Goal: Task Accomplishment & Management: Complete application form

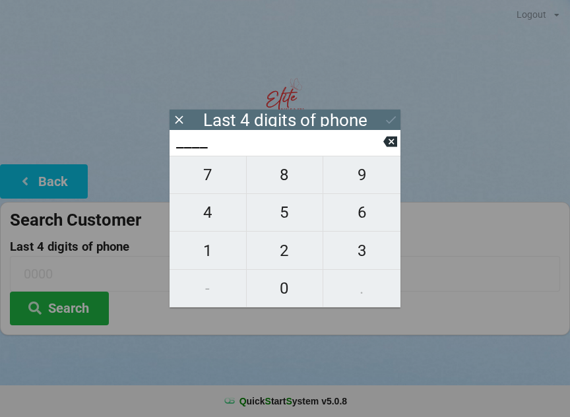
scroll to position [11, 0]
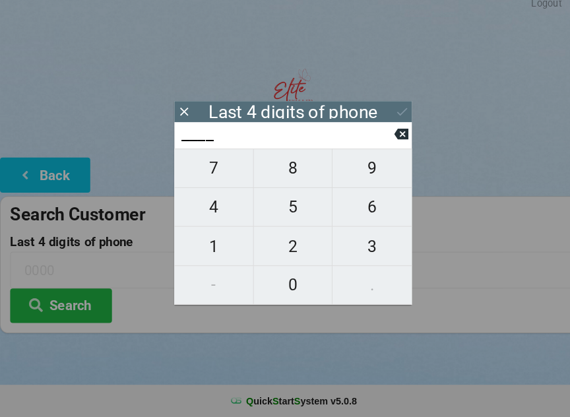
click at [283, 166] on span "8" at bounding box center [285, 175] width 76 height 28
type input "8___"
click at [358, 204] on span "6" at bounding box center [361, 212] width 77 height 28
type input "86__"
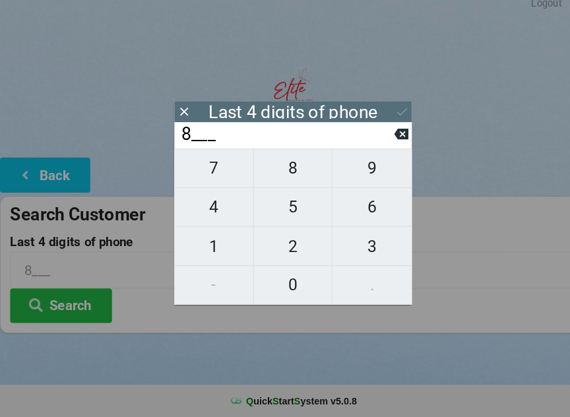
type input "86__"
click at [353, 237] on span "3" at bounding box center [361, 251] width 77 height 28
type input "863_"
click at [210, 161] on span "7" at bounding box center [207, 175] width 76 height 28
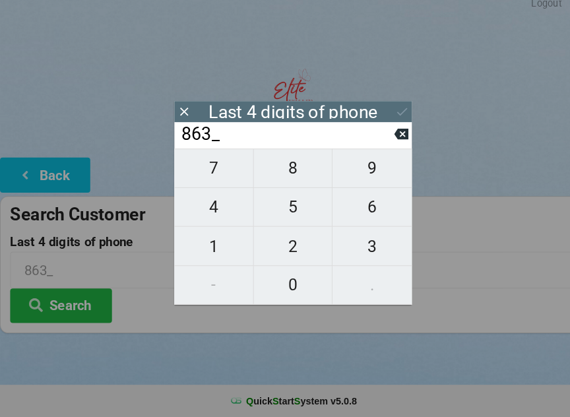
type input "8637"
click at [214, 162] on div "7 8 9 4 5 6 1 2 3 - 0 ." at bounding box center [284, 232] width 231 height 152
click at [389, 134] on icon at bounding box center [390, 141] width 14 height 14
type input "863_"
click at [291, 164] on span "8" at bounding box center [285, 175] width 76 height 28
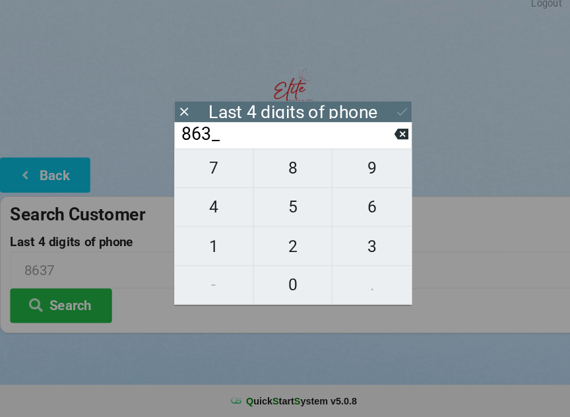
type input "8638"
click at [206, 165] on div "7 8 9 4 5 6 1 2 3 - 0 ." at bounding box center [284, 232] width 231 height 152
click at [393, 136] on icon at bounding box center [390, 141] width 14 height 14
click at [396, 136] on icon at bounding box center [390, 141] width 14 height 11
click at [394, 136] on icon at bounding box center [390, 141] width 14 height 11
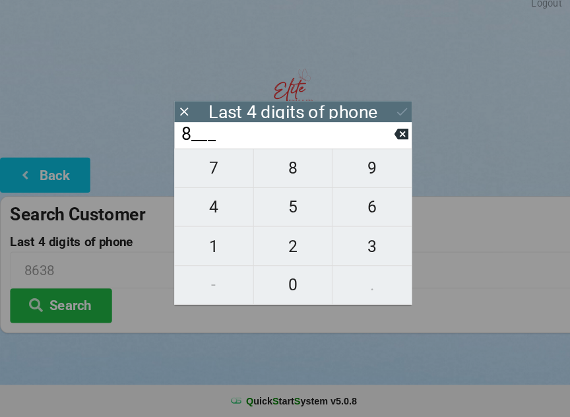
click at [393, 136] on icon at bounding box center [390, 141] width 14 height 11
type input "____"
click at [391, 136] on icon at bounding box center [390, 141] width 14 height 11
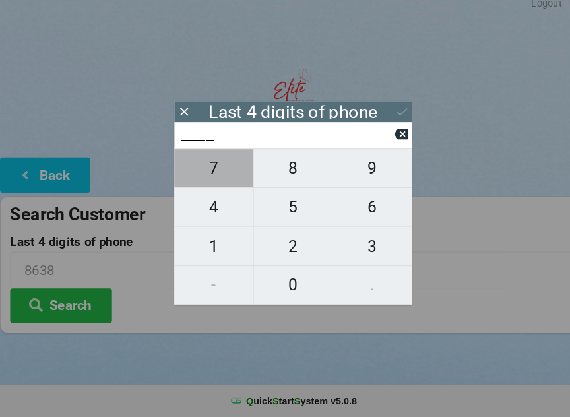
click at [204, 169] on span "7" at bounding box center [207, 175] width 76 height 28
type input "7___"
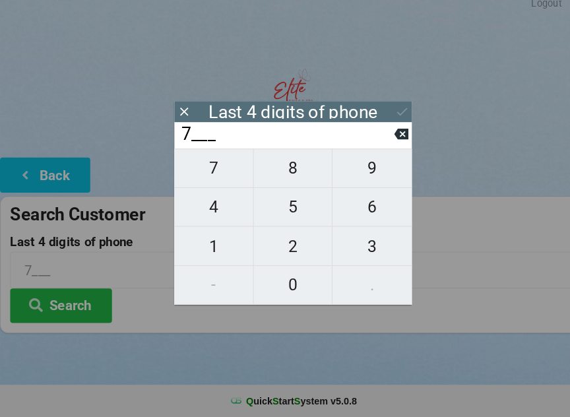
click at [283, 204] on span "5" at bounding box center [285, 212] width 76 height 28
type input "75__"
click at [363, 204] on span "6" at bounding box center [361, 212] width 77 height 28
type input "756_"
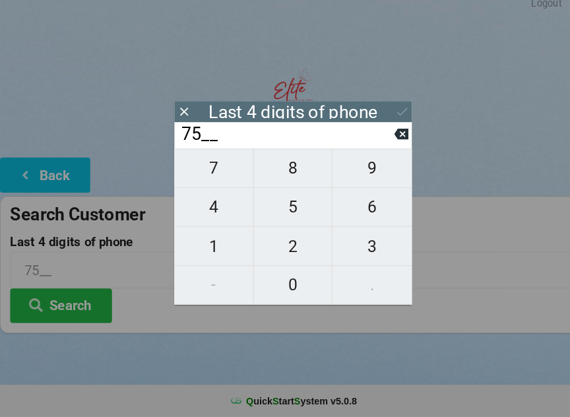
type input "756_"
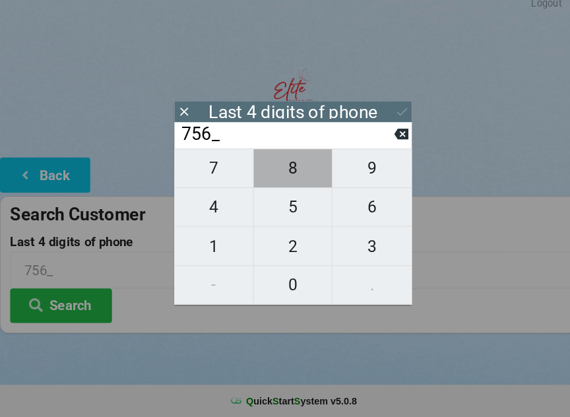
click at [282, 161] on span "8" at bounding box center [285, 175] width 76 height 28
type input "7568"
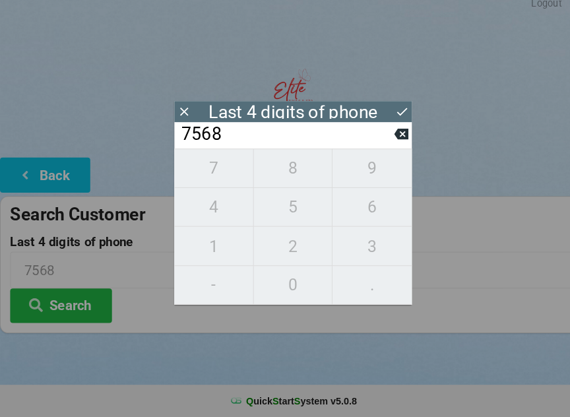
click at [64, 296] on button "Search" at bounding box center [59, 308] width 99 height 34
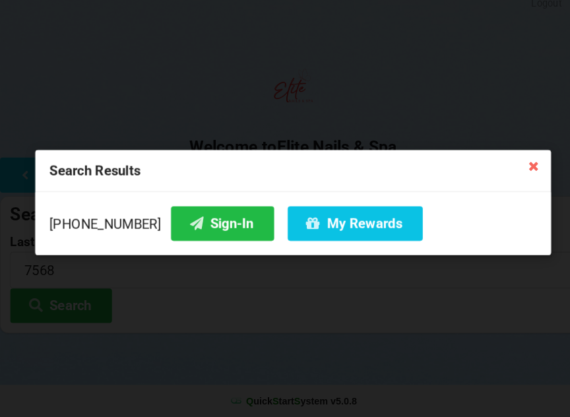
click at [195, 229] on button "Sign-In" at bounding box center [216, 229] width 100 height 34
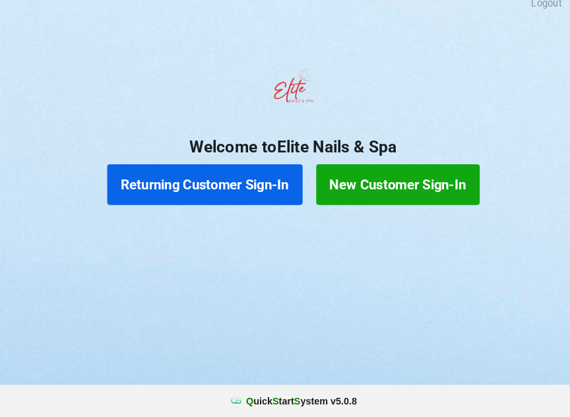
click at [396, 175] on button "New Customer Sign-In" at bounding box center [386, 191] width 159 height 40
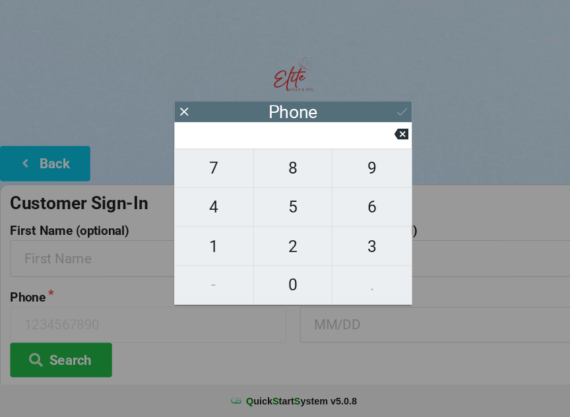
click at [296, 171] on span "8" at bounding box center [285, 175] width 76 height 28
type input "8"
click at [365, 207] on span "6" at bounding box center [361, 212] width 77 height 28
type input "86"
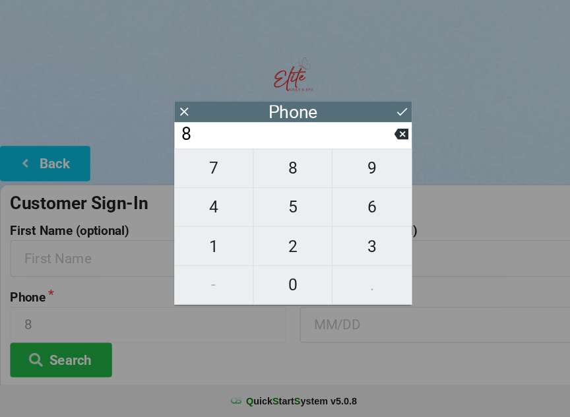
type input "86"
click at [370, 243] on span "3" at bounding box center [361, 251] width 77 height 28
type input "863"
click at [355, 202] on span "6" at bounding box center [361, 212] width 77 height 28
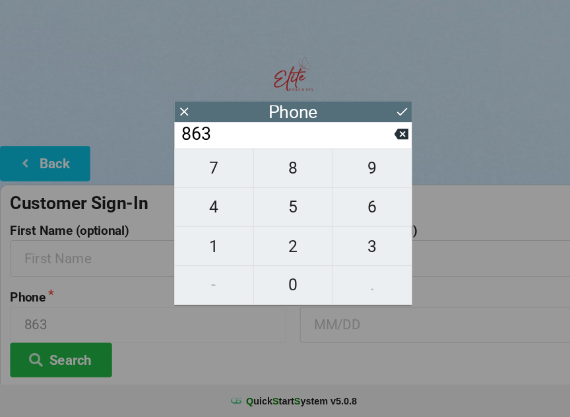
type input "8636"
click at [351, 245] on span "3" at bounding box center [361, 251] width 77 height 28
type input "86363"
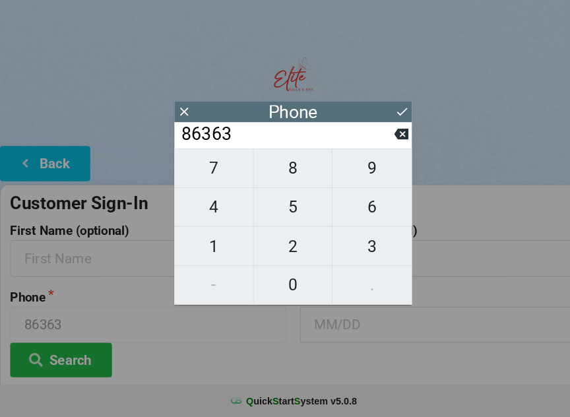
click at [291, 237] on span "2" at bounding box center [285, 251] width 76 height 28
type input "863632"
click at [223, 202] on span "4" at bounding box center [207, 212] width 76 height 28
type input "8636324"
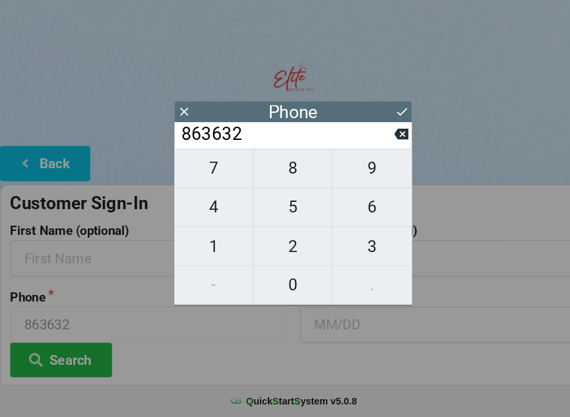
type input "8636324"
click at [361, 167] on span "9" at bounding box center [361, 175] width 77 height 28
type input "86363249"
click at [287, 278] on span "0" at bounding box center [285, 288] width 76 height 28
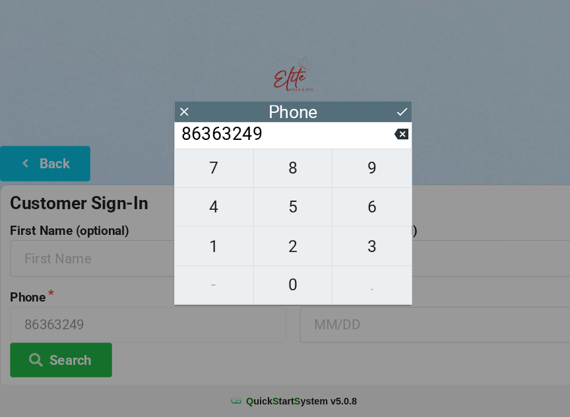
type input "863632490"
click at [291, 166] on span "8" at bounding box center [285, 175] width 76 height 28
type input "8636324908"
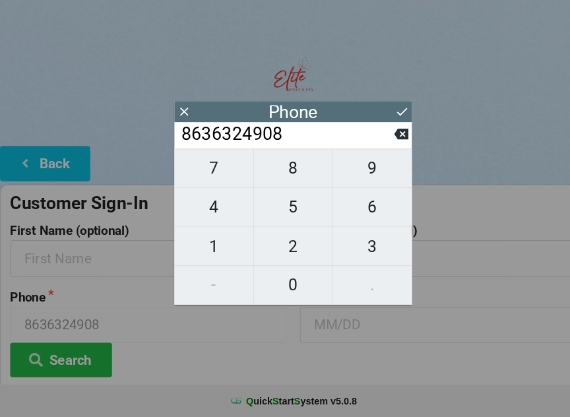
click at [390, 113] on icon at bounding box center [391, 120] width 14 height 14
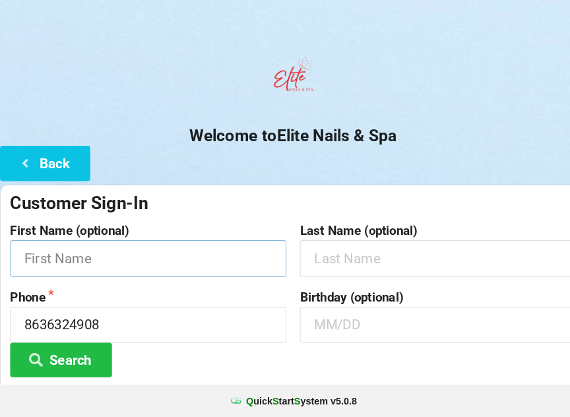
click at [104, 261] on input "text" at bounding box center [144, 262] width 268 height 35
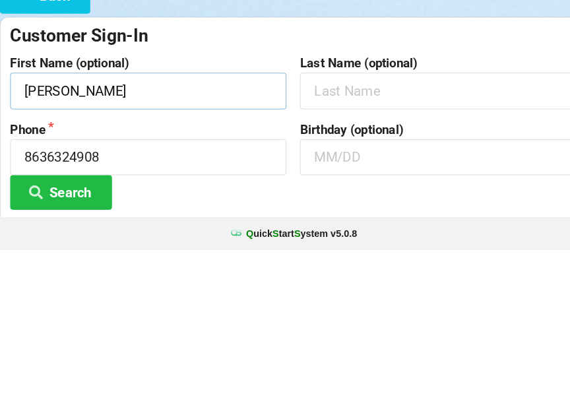
type input "[PERSON_NAME]"
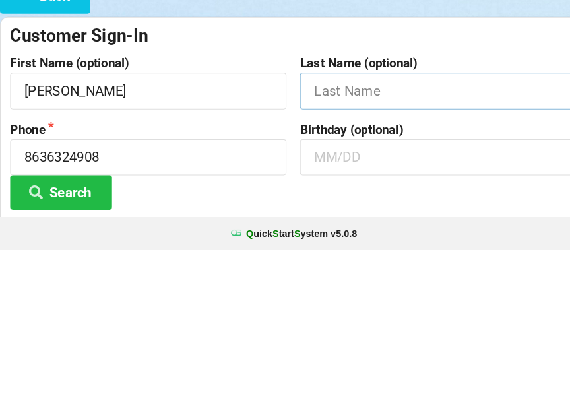
click at [363, 245] on input "text" at bounding box center [425, 262] width 268 height 35
type input "[PERSON_NAME]"
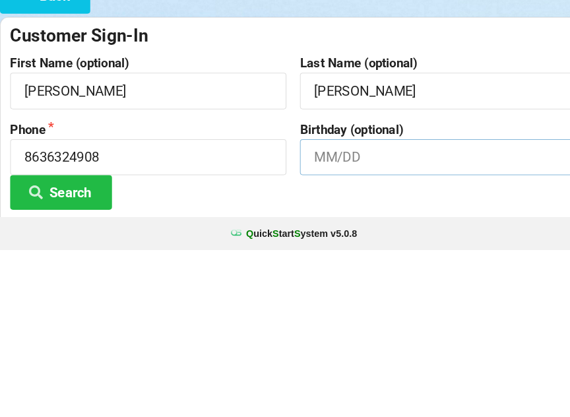
click at [324, 309] on input "text" at bounding box center [425, 326] width 268 height 35
type input "[DATE]"
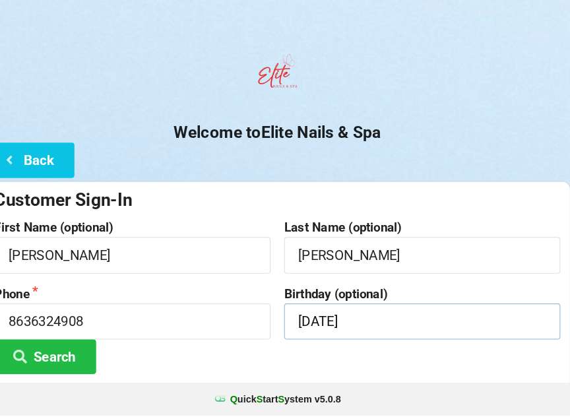
scroll to position [0, 0]
